Goal: Task Accomplishment & Management: Use online tool/utility

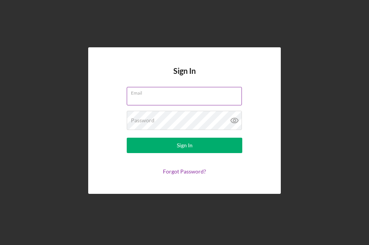
click at [147, 94] on div "Email" at bounding box center [185, 96] width 116 height 19
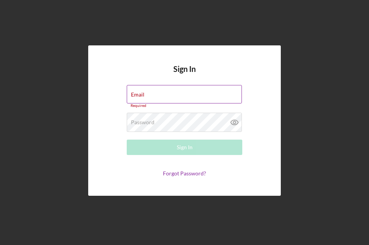
click at [147, 94] on div "Email Required" at bounding box center [185, 96] width 116 height 23
type input "[EMAIL_ADDRESS][DOMAIN_NAME]"
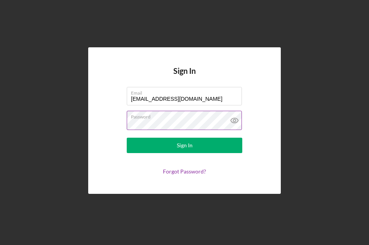
click at [237, 118] on icon at bounding box center [234, 120] width 19 height 19
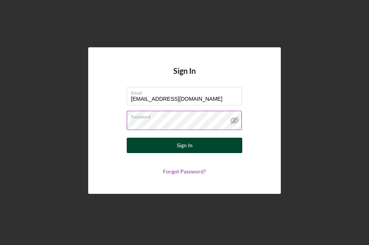
click at [213, 143] on button "Sign In" at bounding box center [185, 145] width 116 height 15
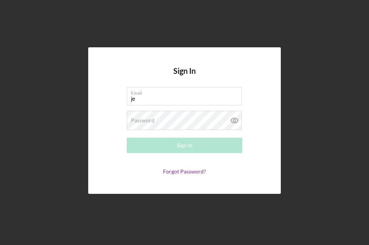
type input "[EMAIL_ADDRESS][DOMAIN_NAME]"
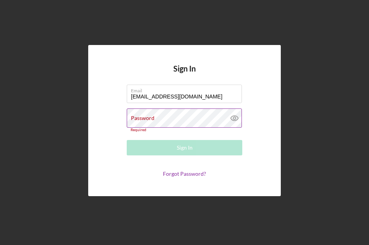
click at [238, 118] on icon at bounding box center [234, 118] width 19 height 19
click at [209, 120] on div "Password Required" at bounding box center [185, 121] width 116 height 24
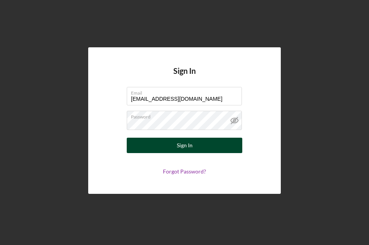
click at [220, 146] on button "Sign In" at bounding box center [185, 145] width 116 height 15
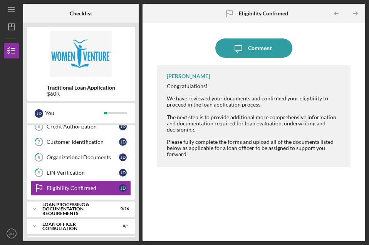
scroll to position [40, 0]
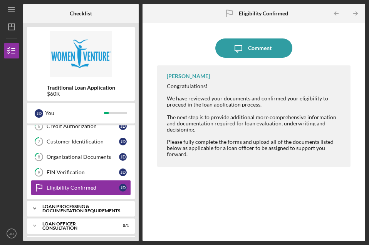
click at [33, 207] on icon "Icon/Expander" at bounding box center [34, 208] width 15 height 15
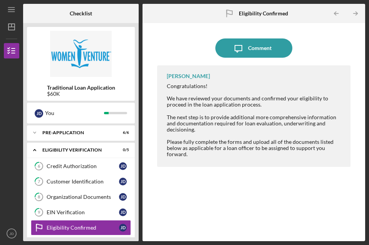
scroll to position [0, 0]
